Goal: Information Seeking & Learning: Check status

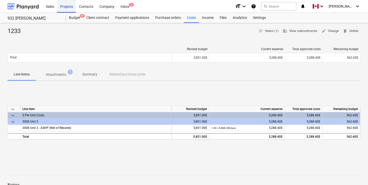
click at [65, 6] on div "Projects" at bounding box center [66, 6] width 19 height 13
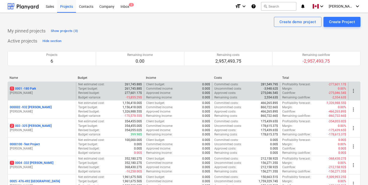
click at [31, 87] on p "1 0001 - 180 Park" at bounding box center [23, 89] width 26 height 4
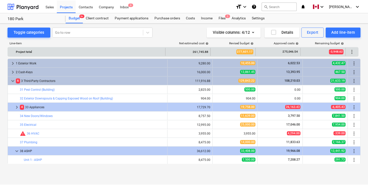
scroll to position [167, 0]
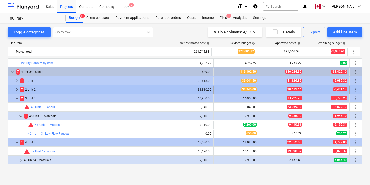
click at [35, 86] on div "2 2 Unit 2" at bounding box center [93, 90] width 146 height 8
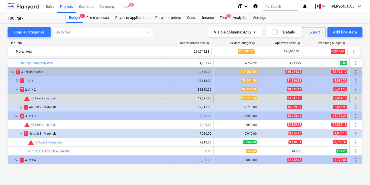
click at [48, 98] on link "43 Unit 2 - Labour" at bounding box center [43, 99] width 24 height 4
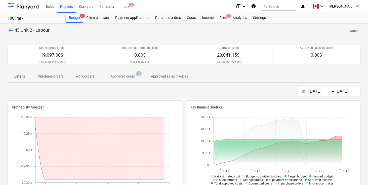
click at [131, 76] on p "Approved costs" at bounding box center [122, 76] width 24 height 5
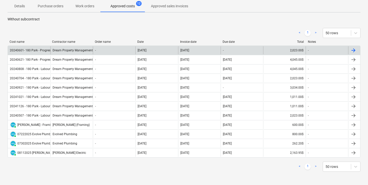
scroll to position [75, 0]
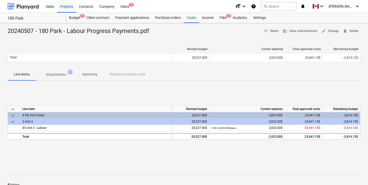
click at [55, 75] on p "Attachments" at bounding box center [56, 74] width 20 height 5
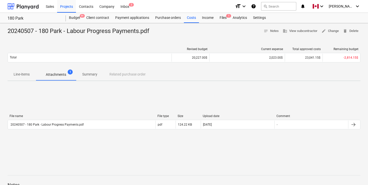
click at [90, 74] on p "Summary" at bounding box center [89, 74] width 15 height 5
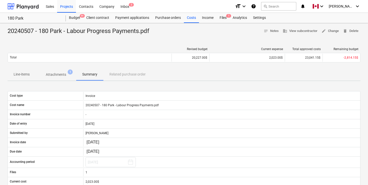
click at [150, 85] on div "Cost type Invoice Cost name 20240507 - 180 Park - Labour Progress Payments.pdf …" at bounding box center [184, 143] width 353 height 117
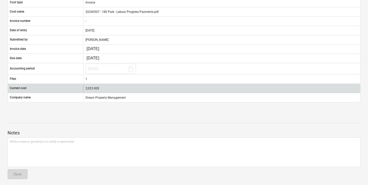
scroll to position [96, 0]
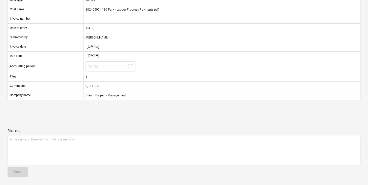
click at [4, 131] on div "20240507 - 180 Park - Labour Progress Payments.pdf notes Notes business View su…" at bounding box center [184, 56] width 368 height 257
click at [4, 129] on div "20240507 - 180 Park - Labour Progress Payments.pdf notes Notes business View su…" at bounding box center [184, 56] width 368 height 257
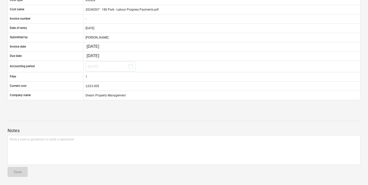
click at [4, 131] on div "20240507 - 180 Park - Labour Progress Payments.pdf notes Notes business View su…" at bounding box center [184, 56] width 368 height 257
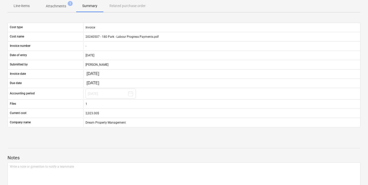
scroll to position [0, 0]
